Goal: Find specific page/section: Find specific page/section

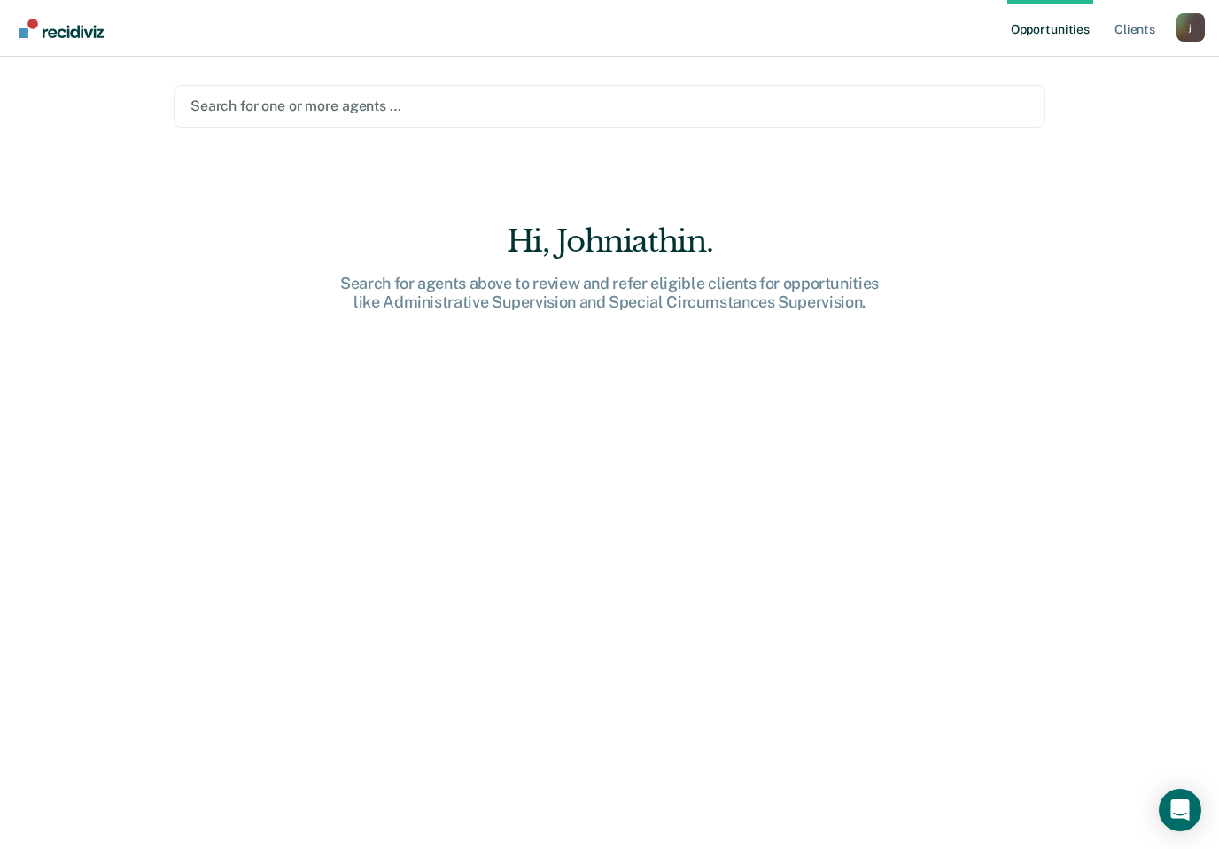
click at [287, 97] on div "Search for one or more agents …" at bounding box center [610, 105] width 838 height 17
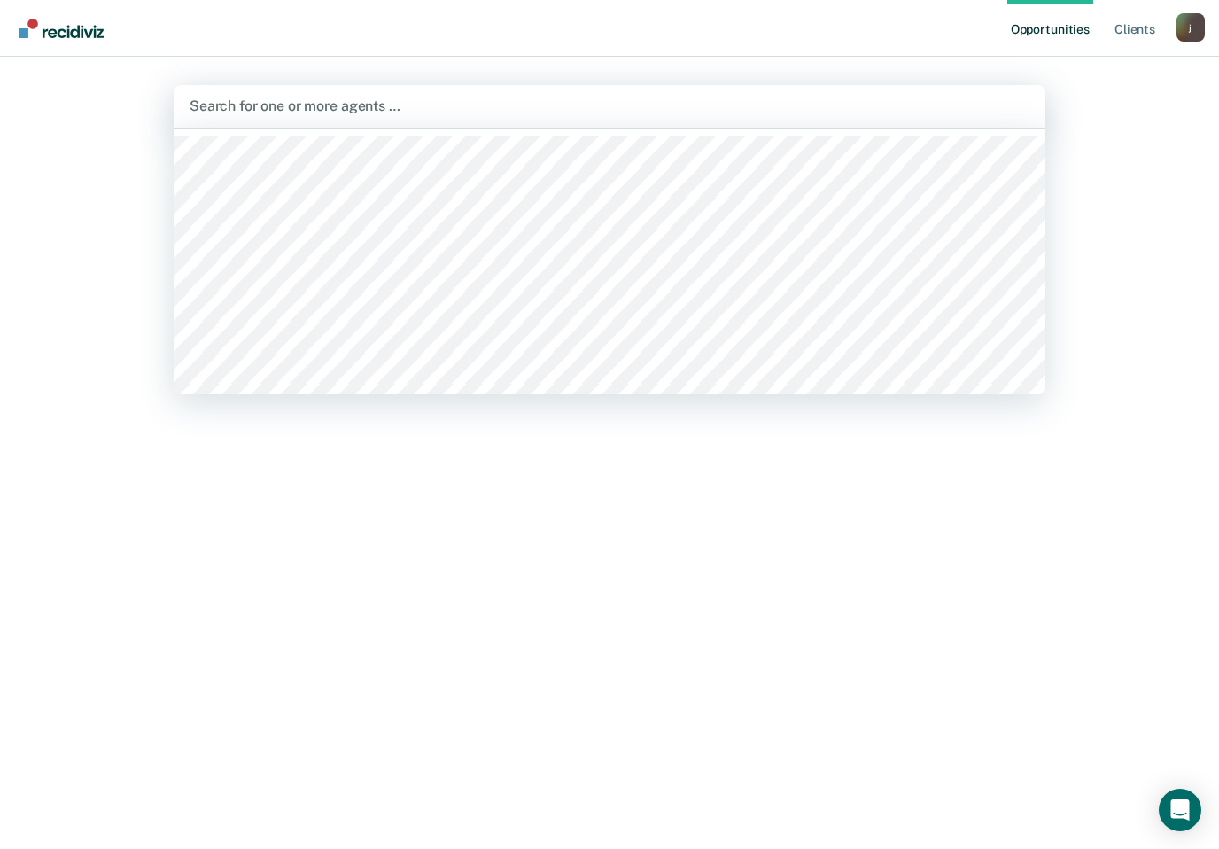
type input "t"
type input "chr"
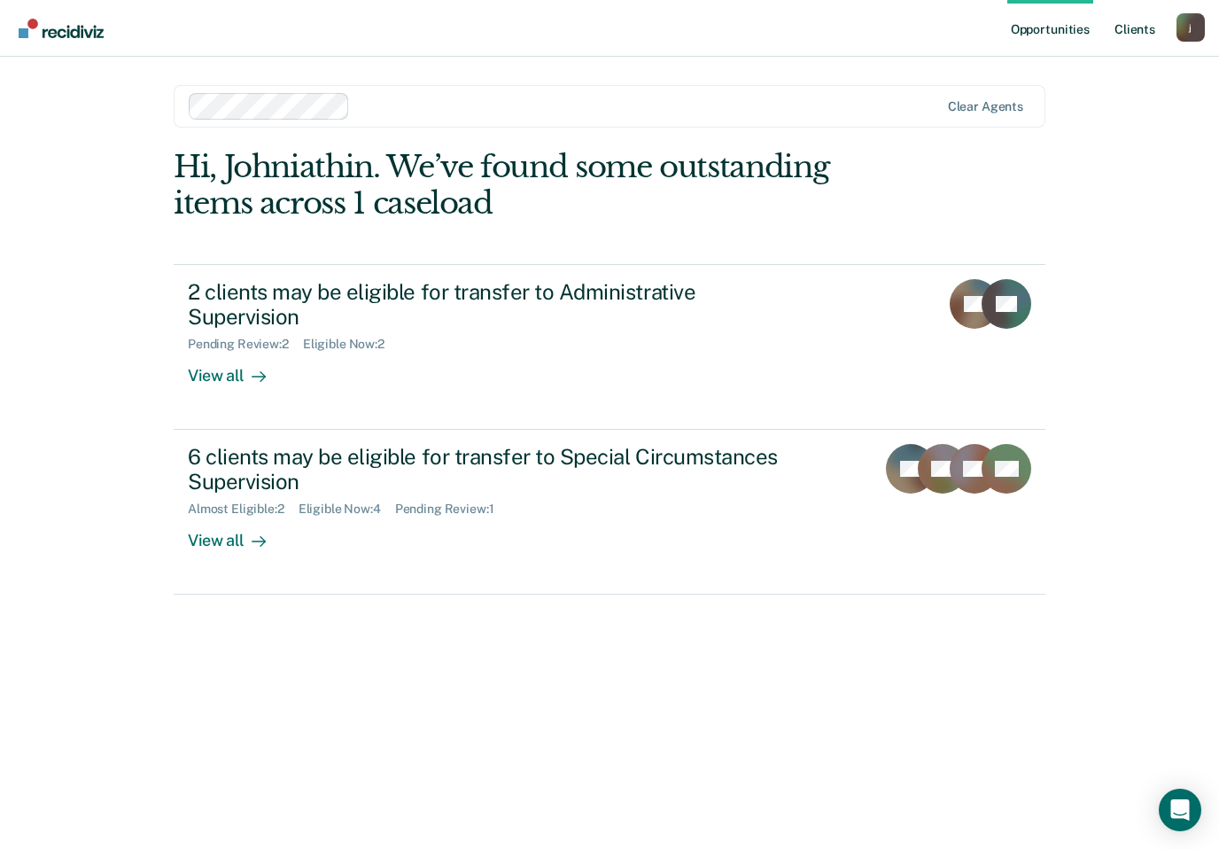
click at [1130, 24] on link "Client s" at bounding box center [1135, 28] width 48 height 57
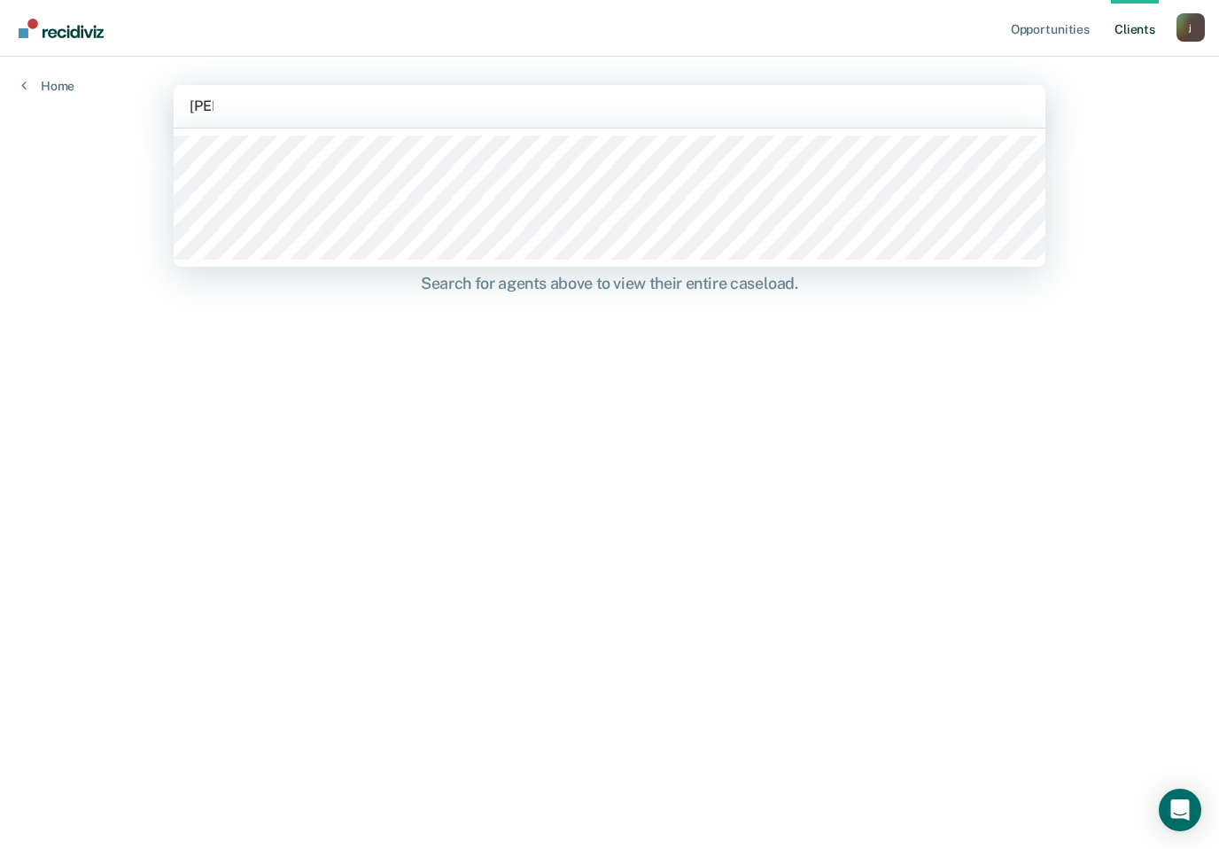
type input "[PERSON_NAME]"
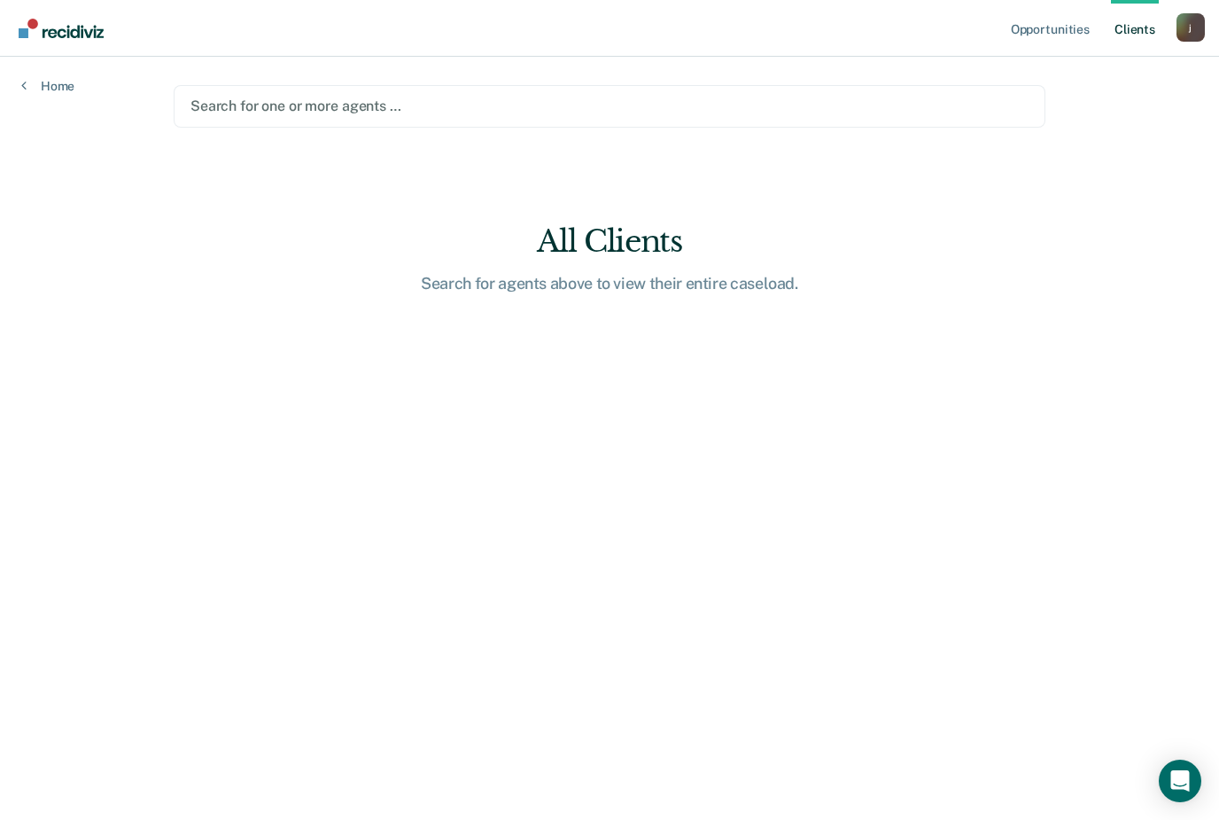
drag, startPoint x: 308, startPoint y: 102, endPoint x: 297, endPoint y: 102, distance: 11.5
click at [297, 102] on div "Search for one or more agents …" at bounding box center [610, 105] width 838 height 17
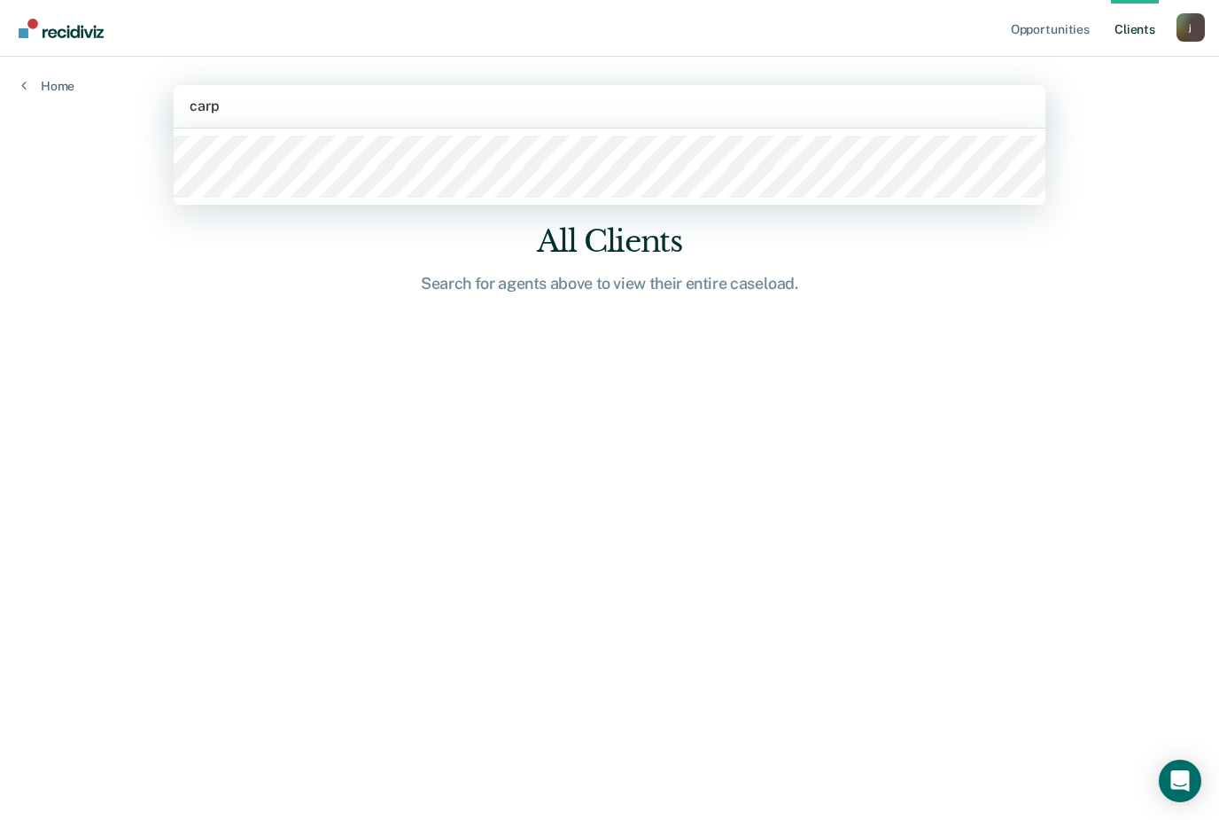
type input "carp"
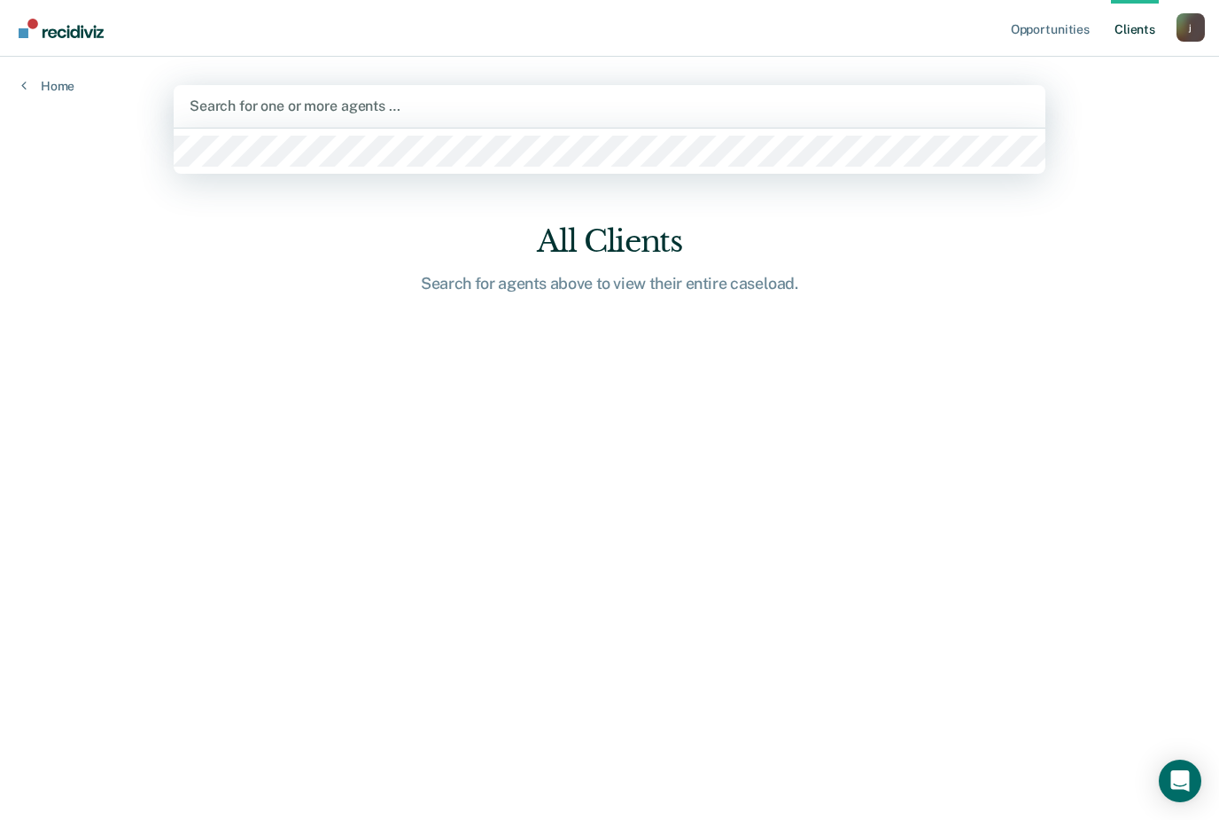
click at [302, 105] on div "Search for one or more agents …" at bounding box center [610, 105] width 840 height 17
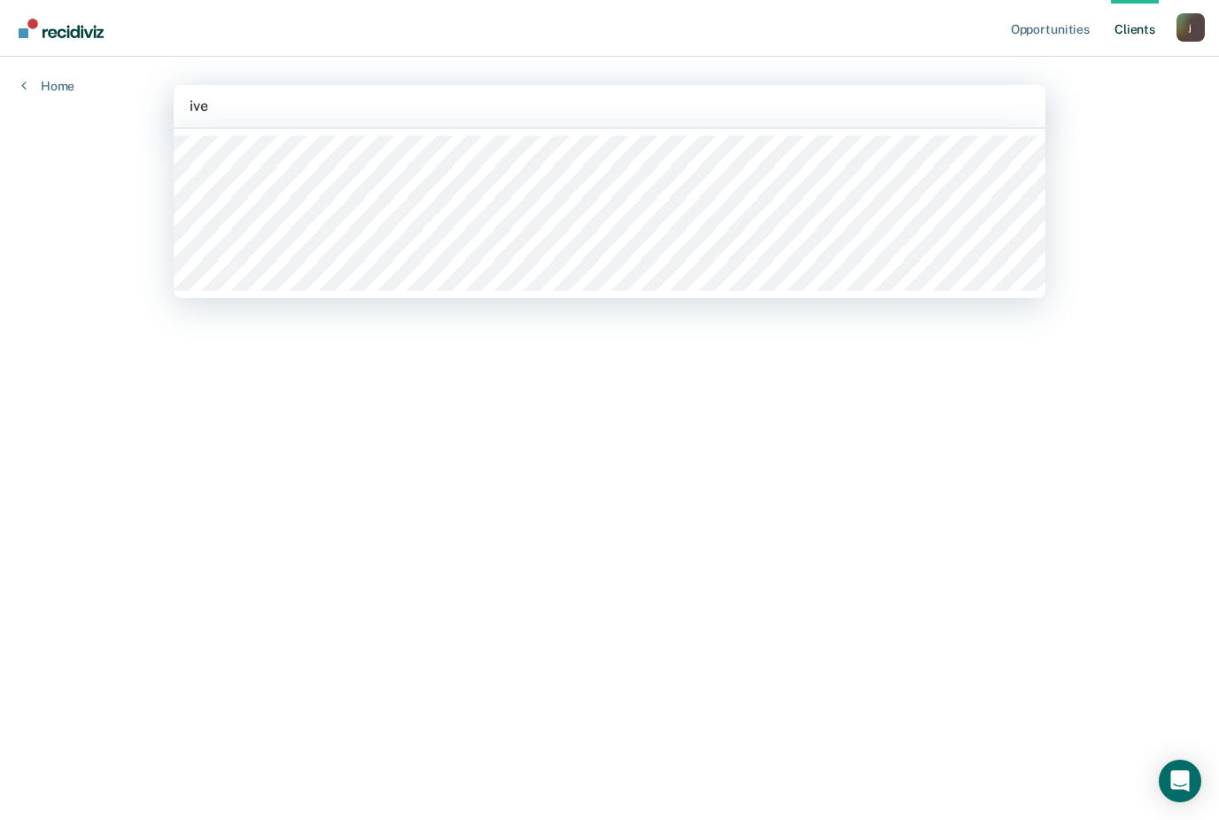
type input "ive"
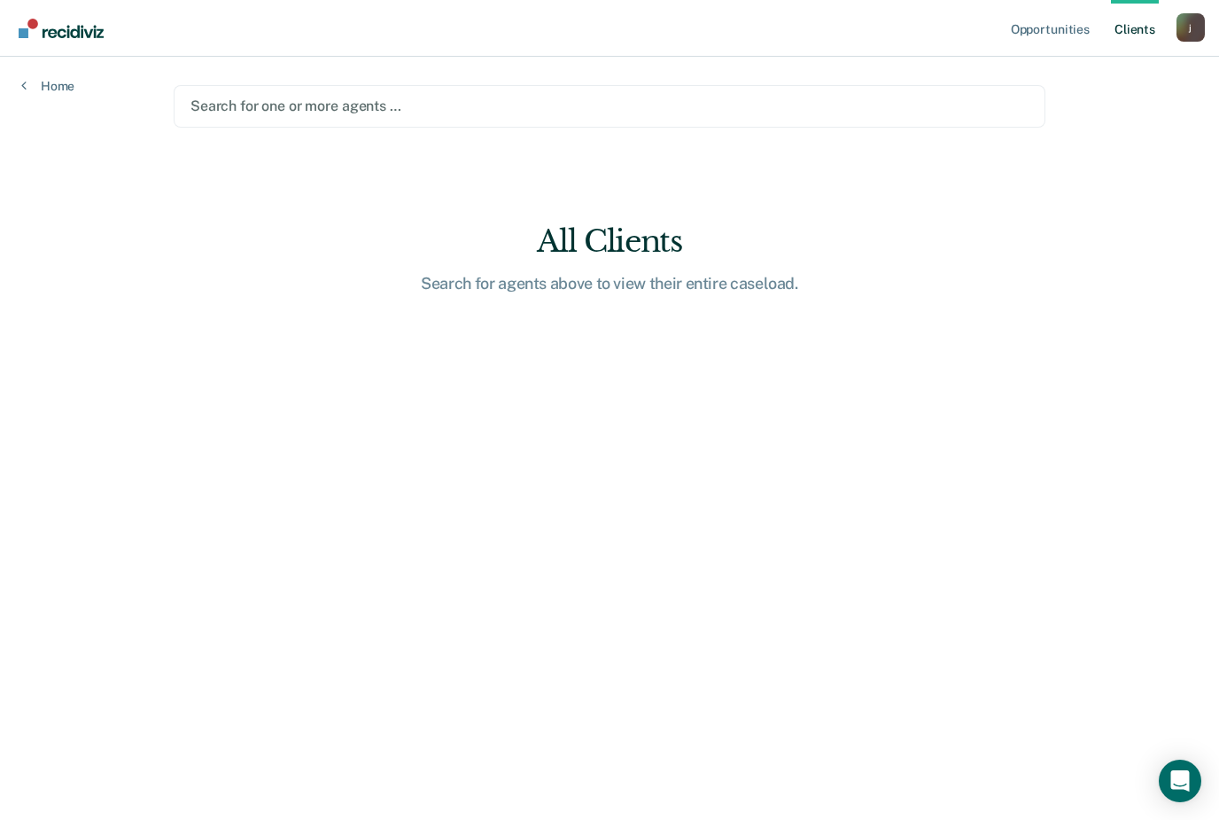
click at [347, 105] on div "Search for one or more agents …" at bounding box center [610, 105] width 838 height 17
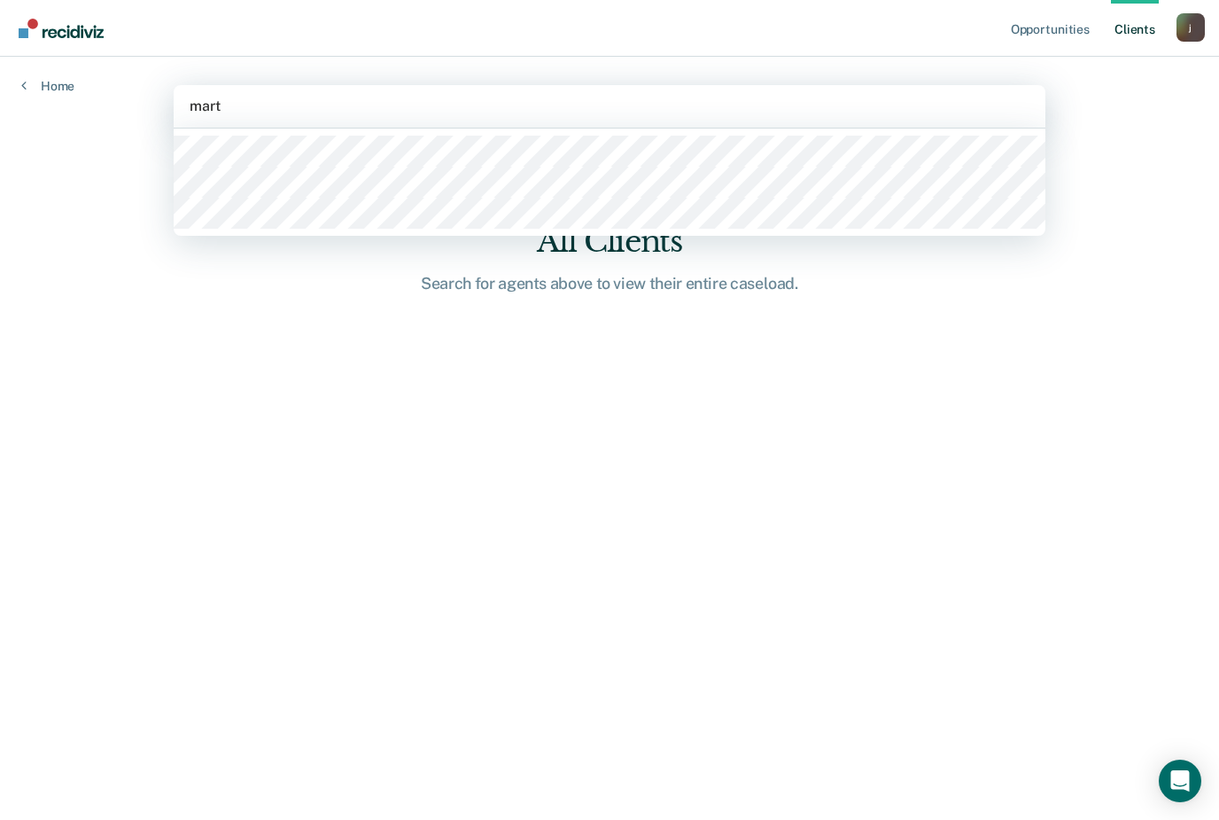
click at [300, 230] on div at bounding box center [610, 182] width 872 height 107
type input "mart"
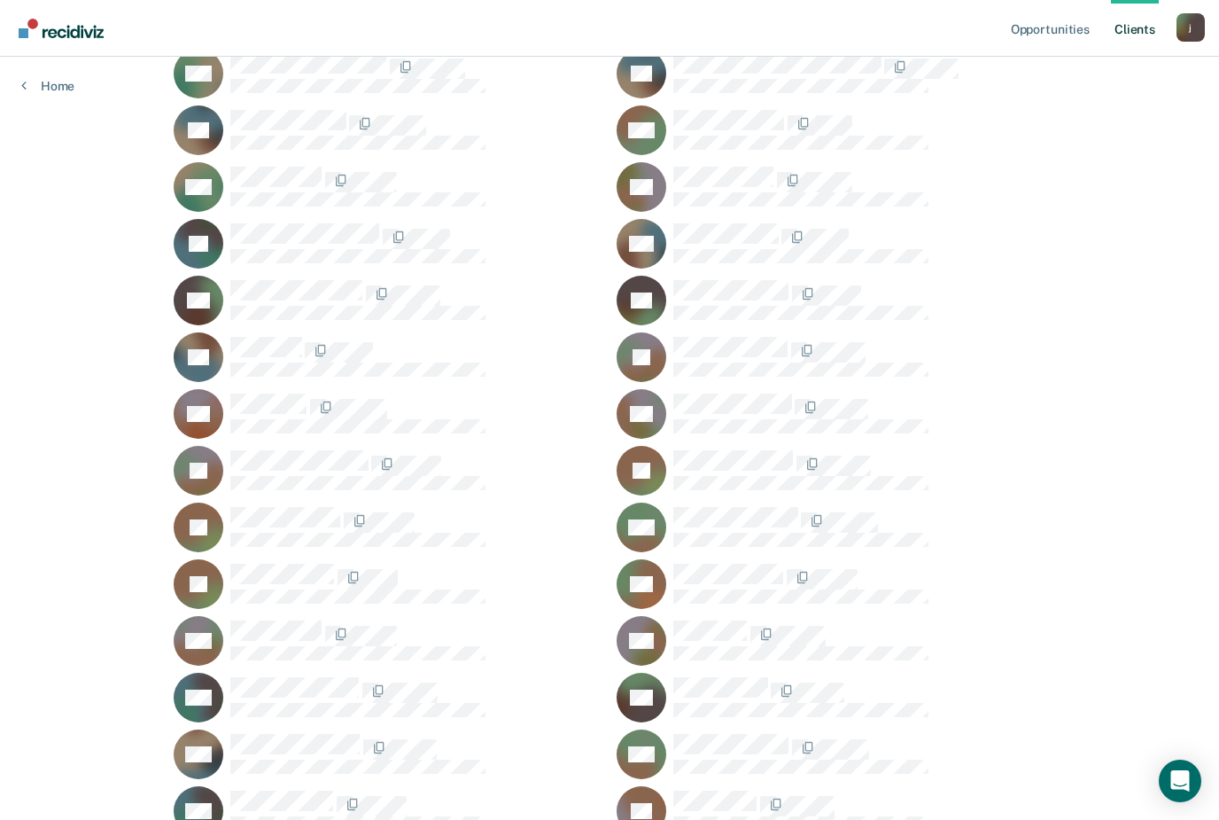
scroll to position [1322, 0]
